Goal: Task Accomplishment & Management: Use online tool/utility

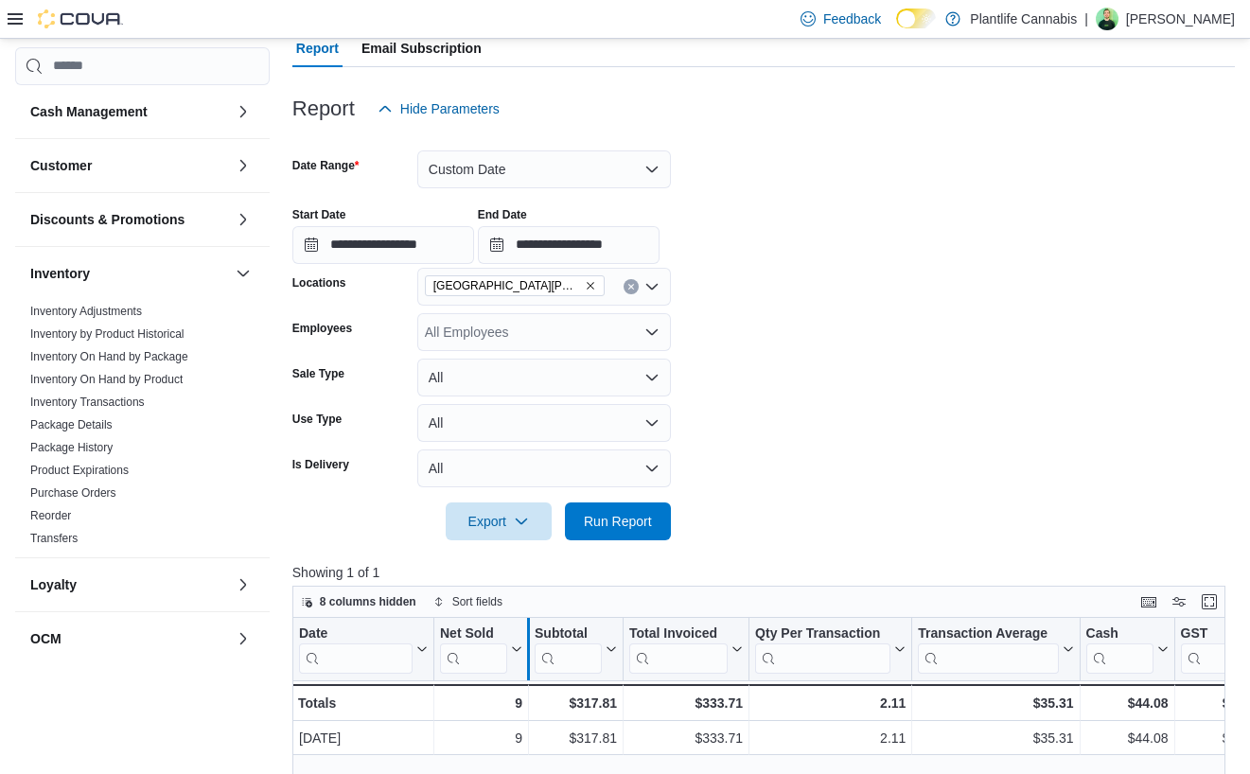
scroll to position [158, 0]
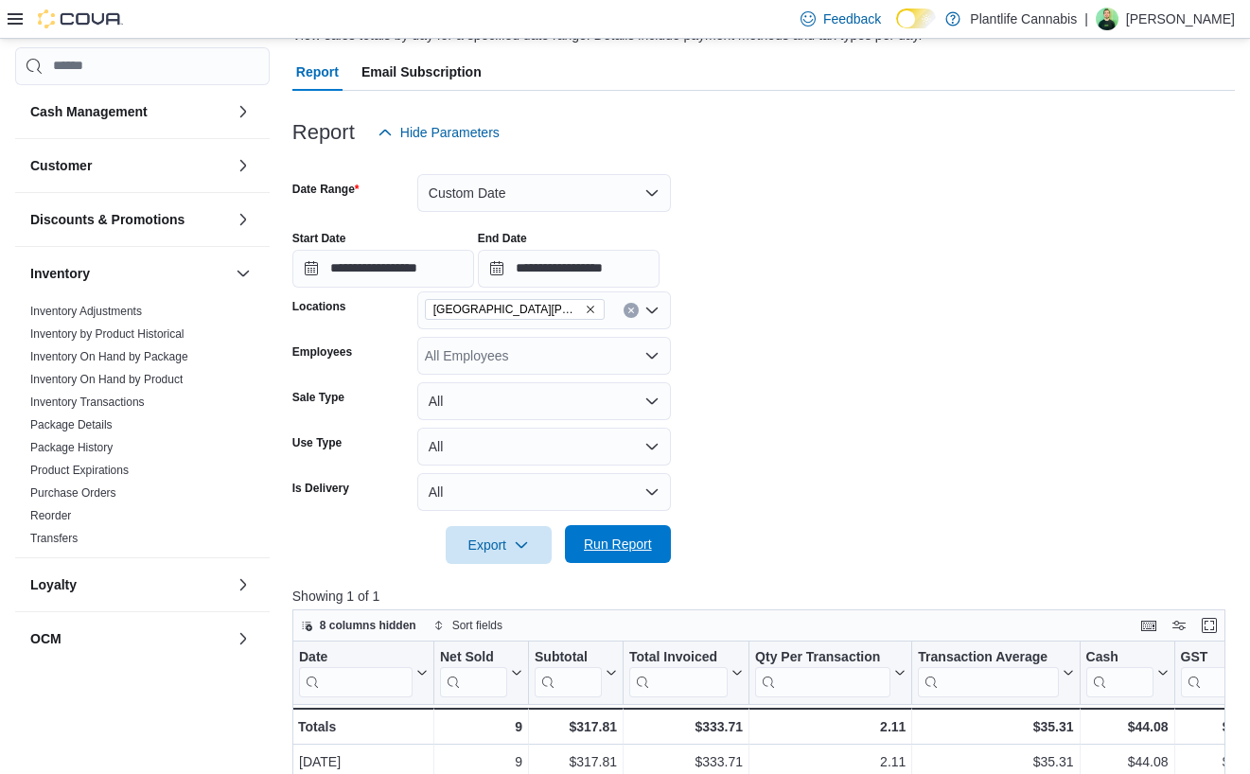
click at [636, 551] on span "Run Report" at bounding box center [618, 543] width 68 height 19
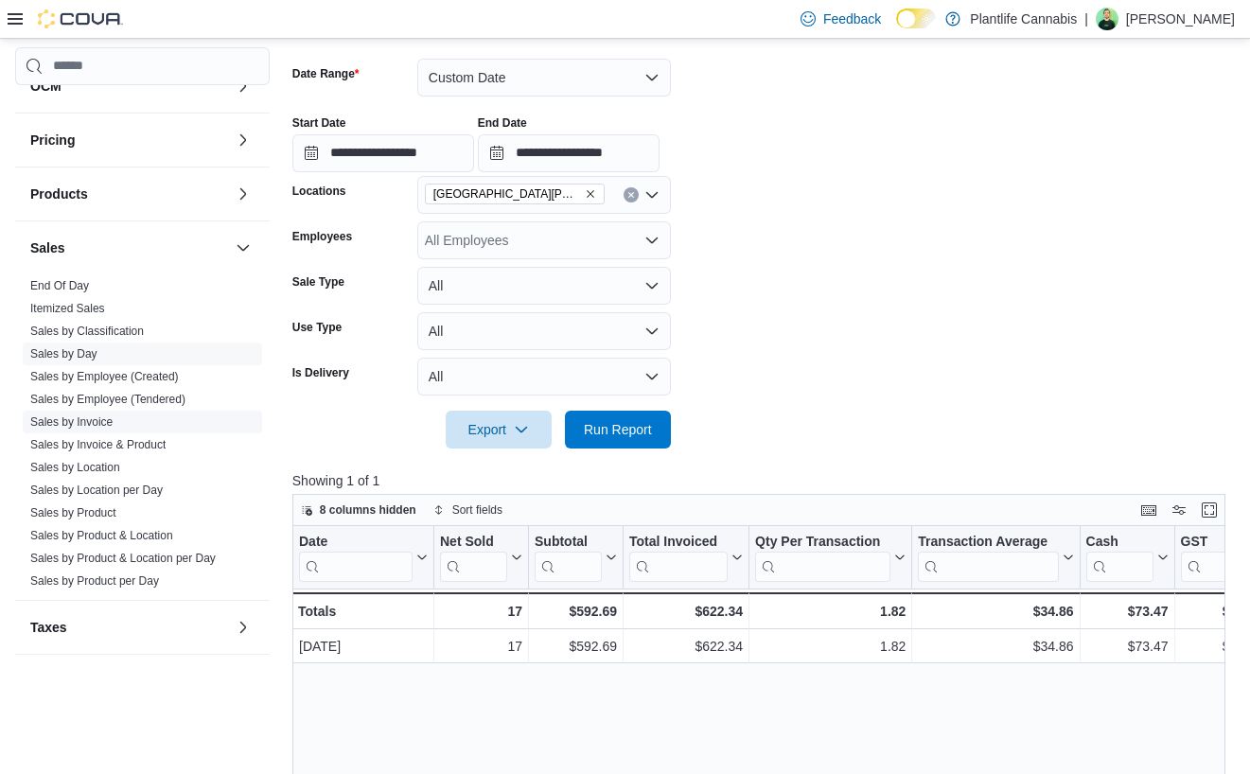
scroll to position [560, 0]
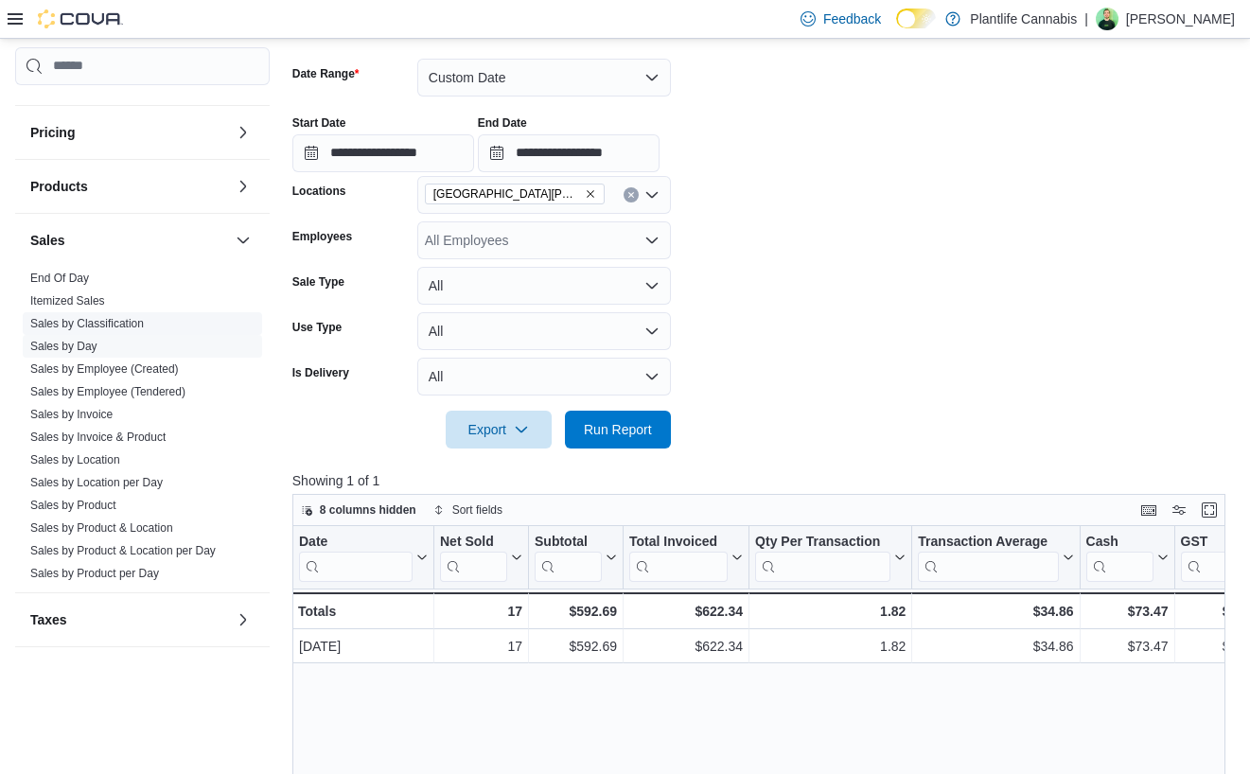
click at [154, 394] on link "Sales by Employee (Tendered)" at bounding box center [107, 391] width 155 height 13
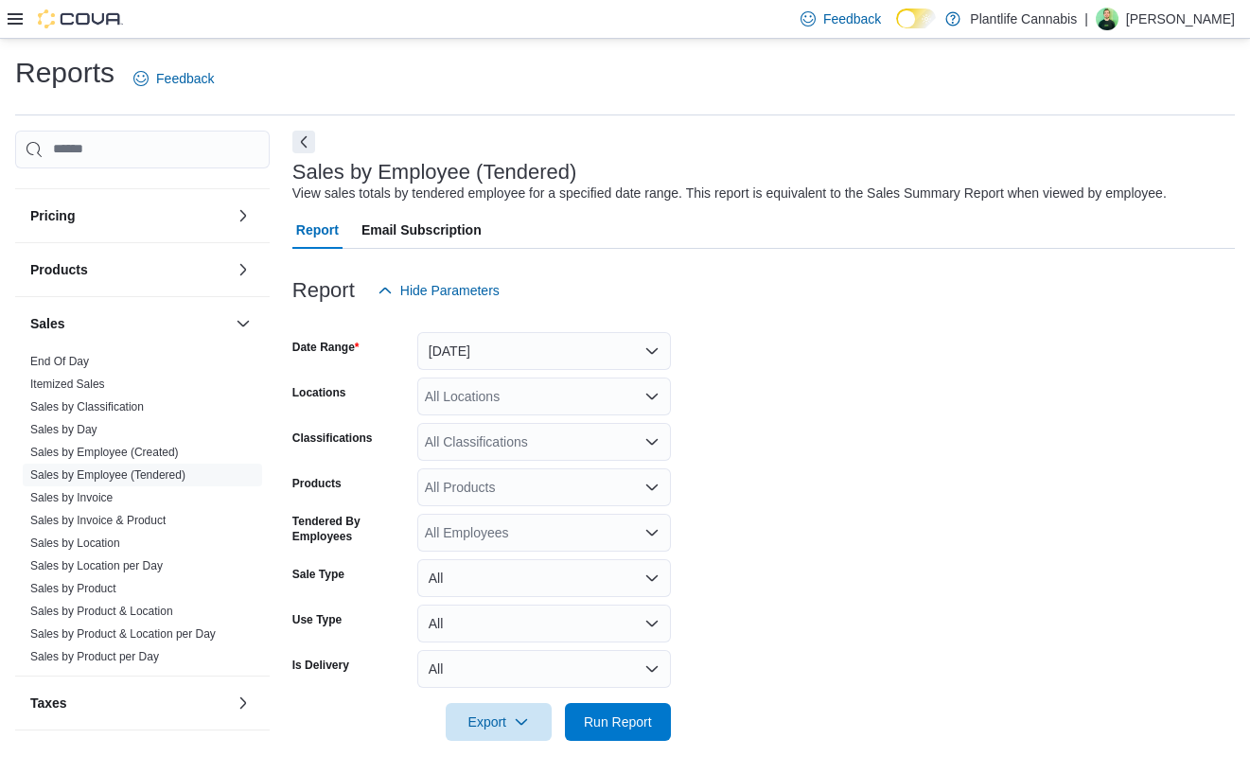
scroll to position [5, 0]
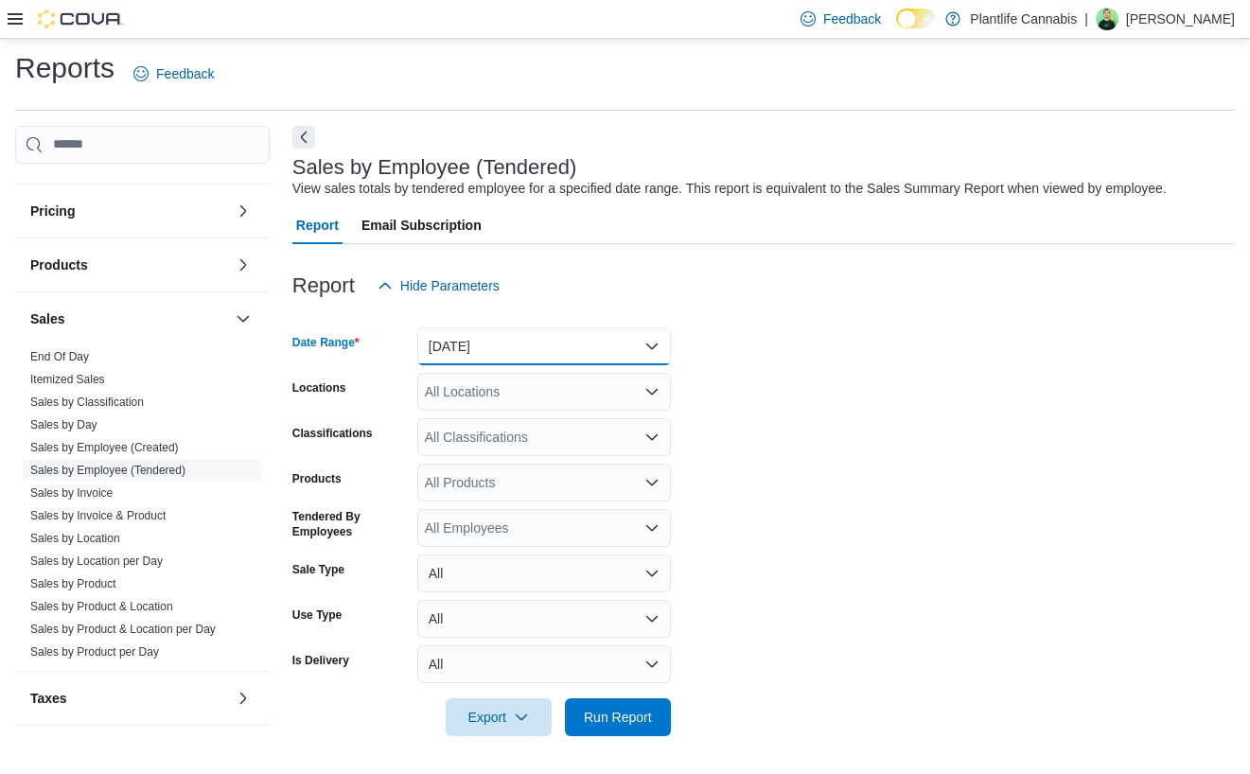
click at [498, 346] on button "[DATE]" at bounding box center [544, 346] width 254 height 38
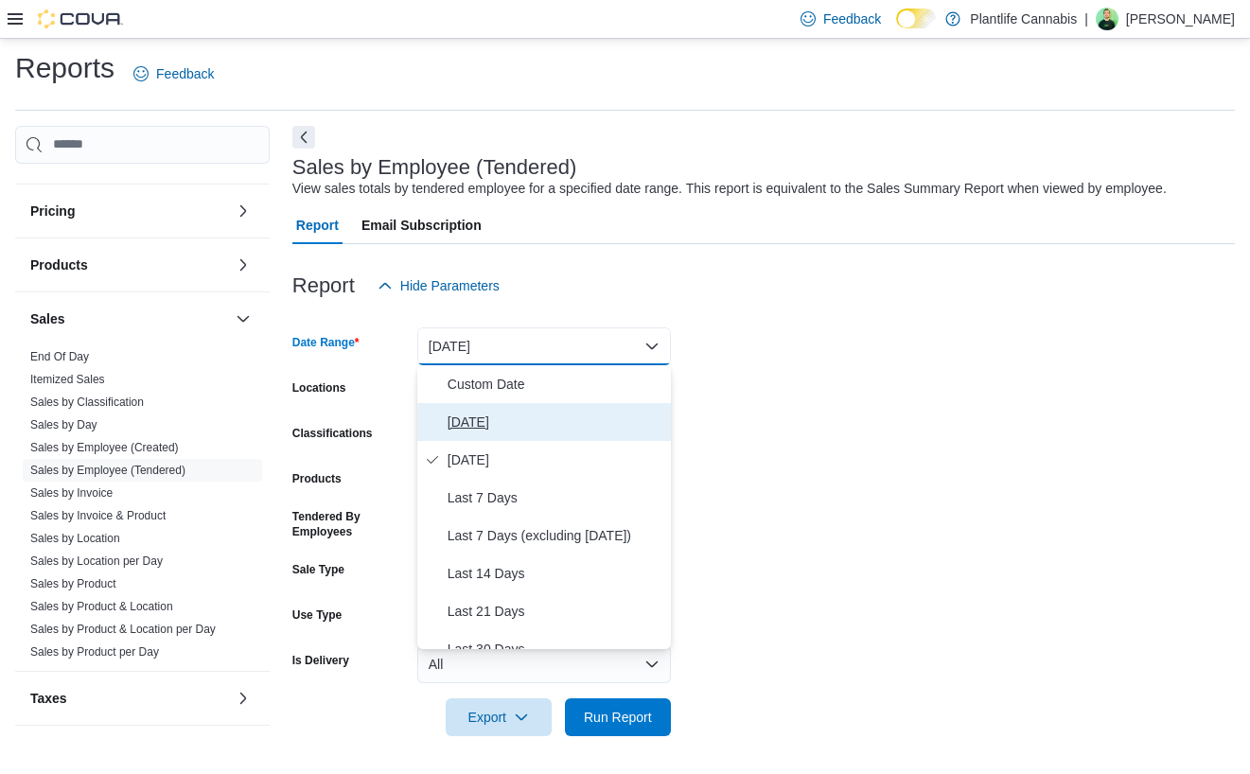
click at [492, 412] on span "[DATE]" at bounding box center [555, 422] width 216 height 23
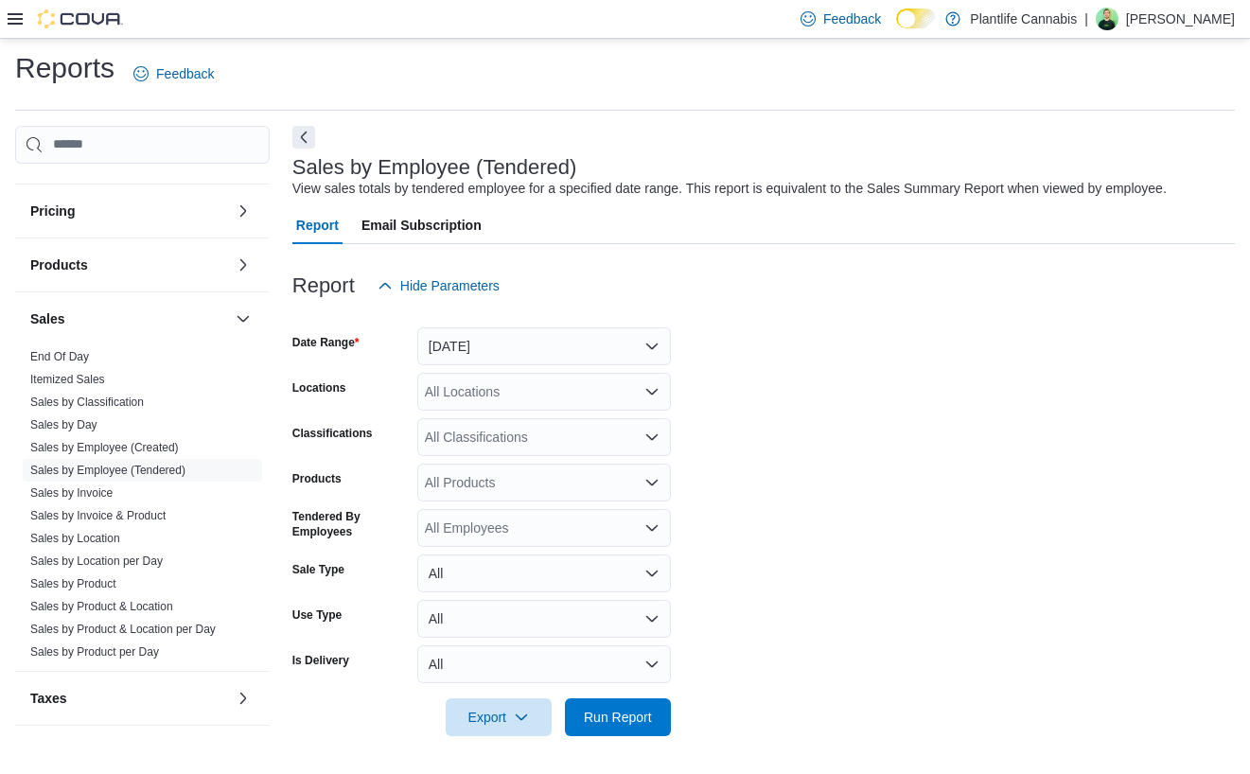
click at [497, 400] on div "All Locations" at bounding box center [544, 392] width 254 height 38
type input "***"
click at [498, 421] on span "St. [PERSON_NAME][GEOGRAPHIC_DATA]" at bounding box center [600, 423] width 267 height 19
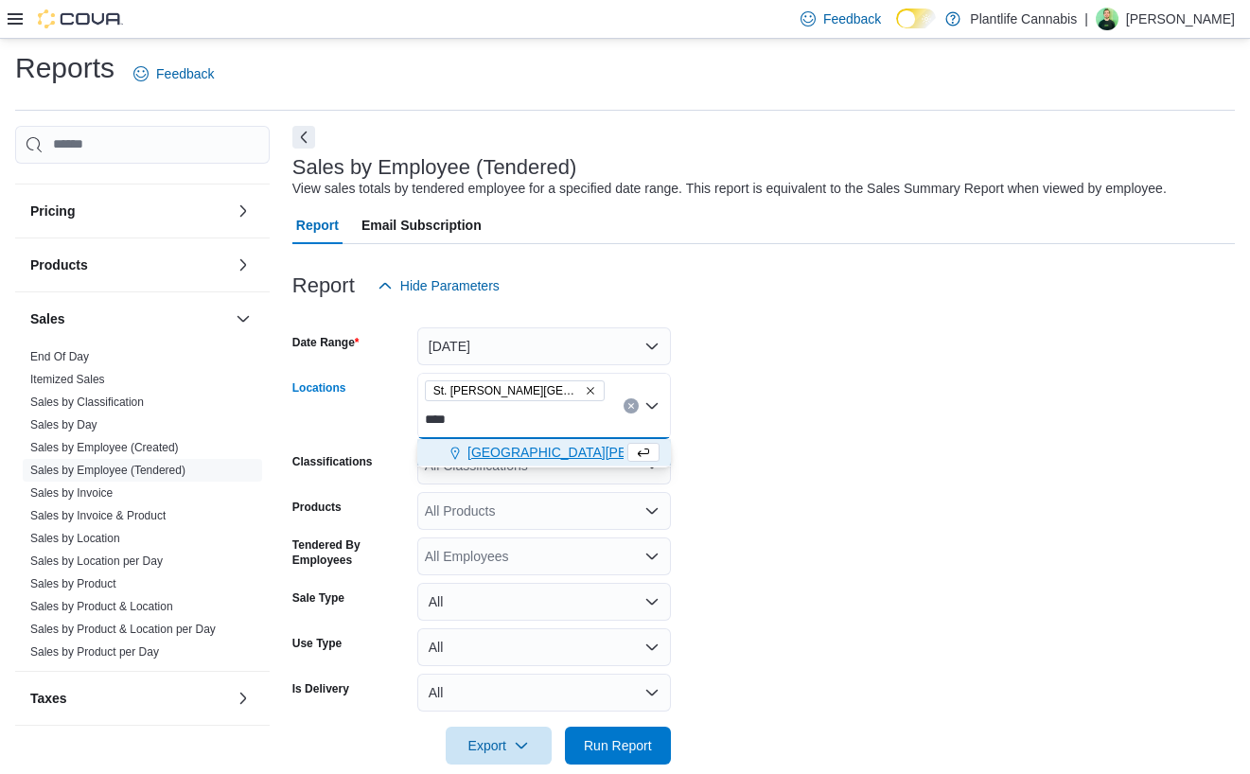
type input "****"
drag, startPoint x: 499, startPoint y: 447, endPoint x: 932, endPoint y: 499, distance: 435.4
click at [510, 448] on span "[GEOGRAPHIC_DATA][PERSON_NAME]" at bounding box center [590, 452] width 247 height 19
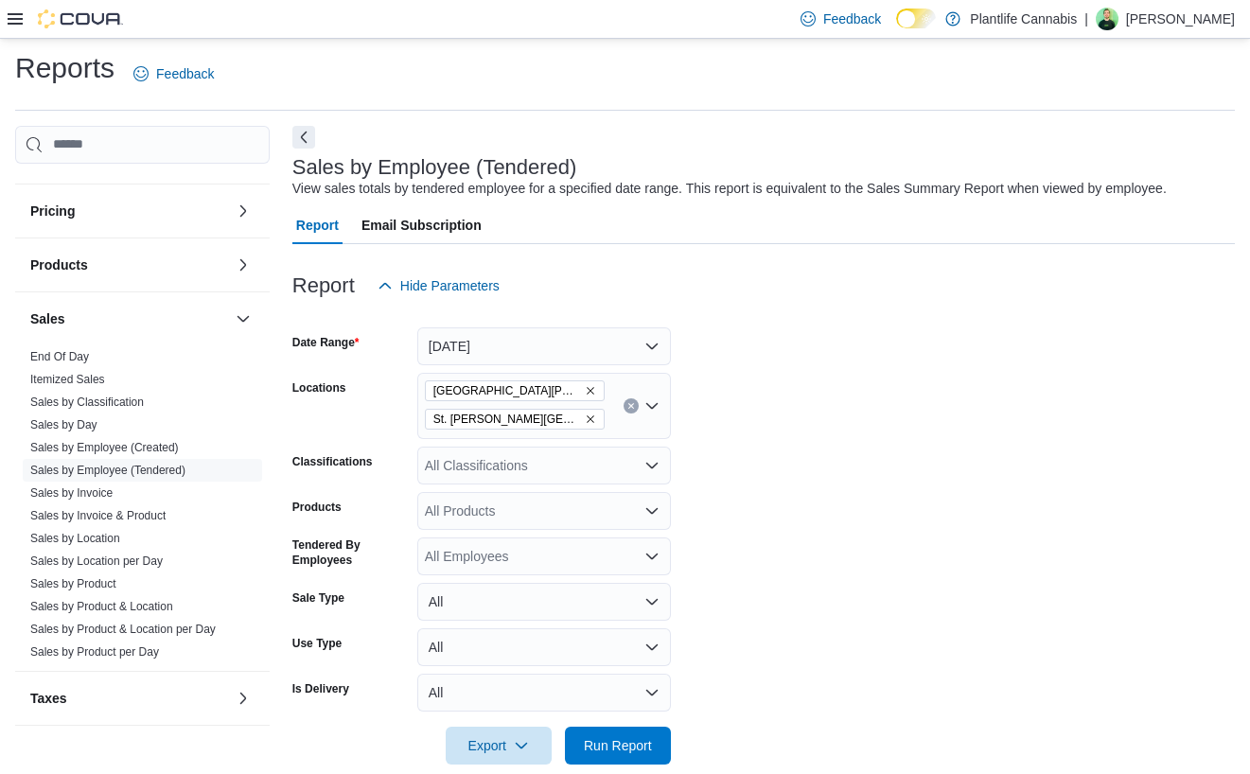
drag, startPoint x: 932, startPoint y: 499, endPoint x: 916, endPoint y: 522, distance: 27.8
click at [928, 506] on form "Date Range [DATE] Locations [GEOGRAPHIC_DATA][PERSON_NAME] [GEOGRAPHIC_DATA][PE…" at bounding box center [763, 535] width 942 height 460
click at [639, 733] on span "Run Report" at bounding box center [617, 745] width 83 height 38
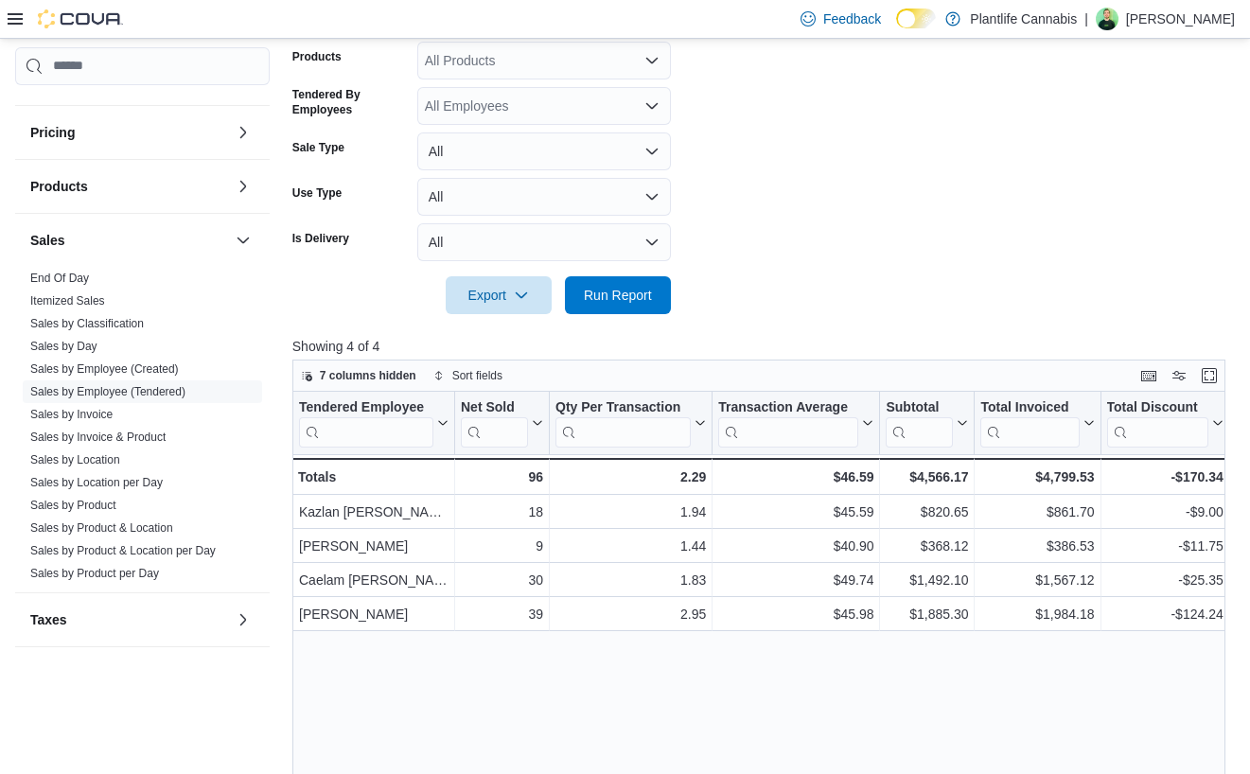
click at [972, 216] on form "Date Range [DATE] Locations [GEOGRAPHIC_DATA][PERSON_NAME] [GEOGRAPHIC_DATA][PE…" at bounding box center [763, 84] width 942 height 460
